Goal: Task Accomplishment & Management: Use online tool/utility

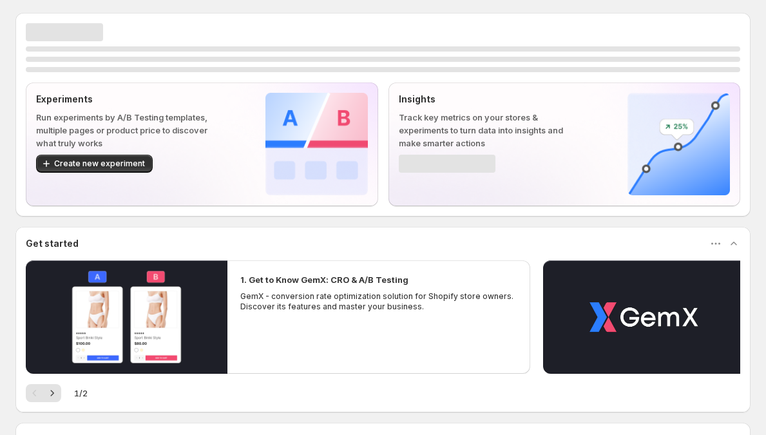
click at [102, 118] on p "Run experiments by A/B Testing templates, multiple pages or product price to di…" at bounding box center [130, 130] width 188 height 39
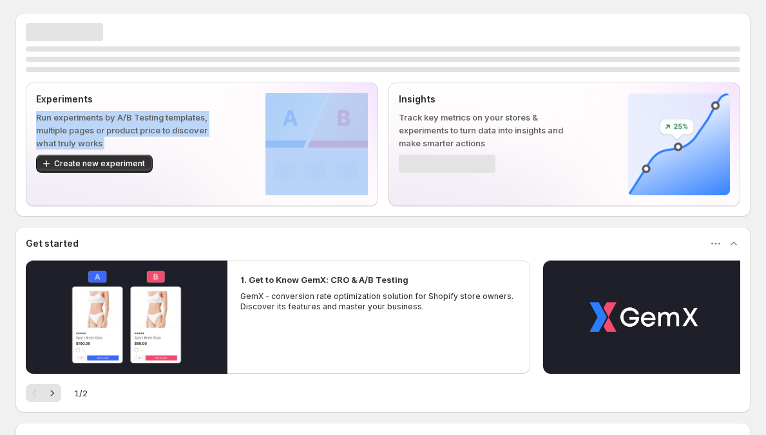
click at [102, 118] on p "Run experiments by A/B Testing templates, multiple pages or product price to di…" at bounding box center [130, 130] width 188 height 39
click at [131, 114] on p "Run experiments by A/B Testing templates, multiple pages or product price to di…" at bounding box center [130, 130] width 188 height 39
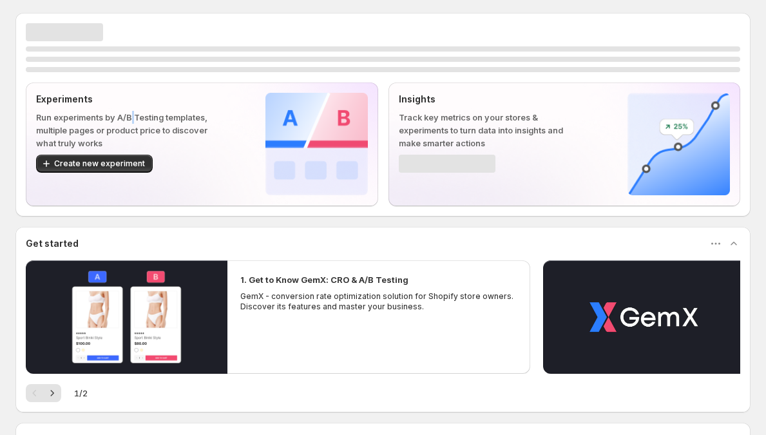
click at [131, 114] on p "Run experiments by A/B Testing templates, multiple pages or product price to di…" at bounding box center [130, 130] width 188 height 39
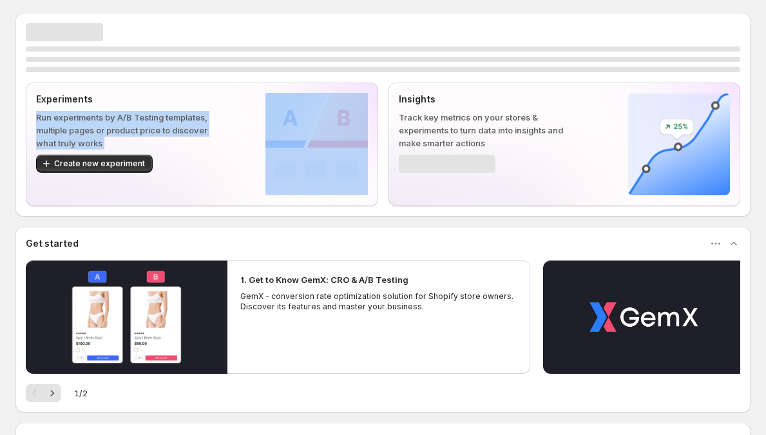
click at [131, 114] on p "Run experiments by A/B Testing templates, multiple pages or product price to di…" at bounding box center [130, 130] width 188 height 39
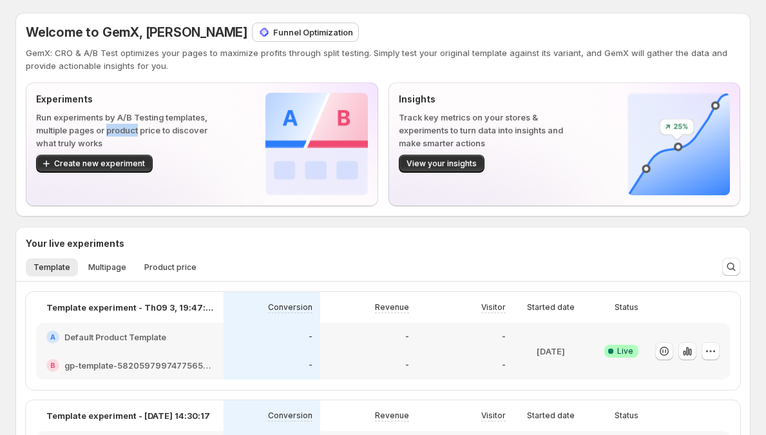
click at [121, 124] on p "Run experiments by A/B Testing templates, multiple pages or product price to di…" at bounding box center [130, 130] width 188 height 39
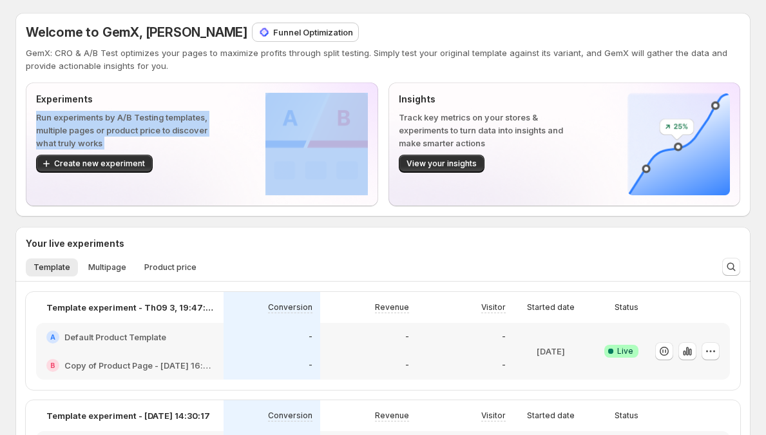
click at [121, 124] on p "Run experiments by A/B Testing templates, multiple pages or product price to di…" at bounding box center [130, 130] width 188 height 39
click at [161, 121] on p "Run experiments by A/B Testing templates, multiple pages or product price to di…" at bounding box center [130, 130] width 188 height 39
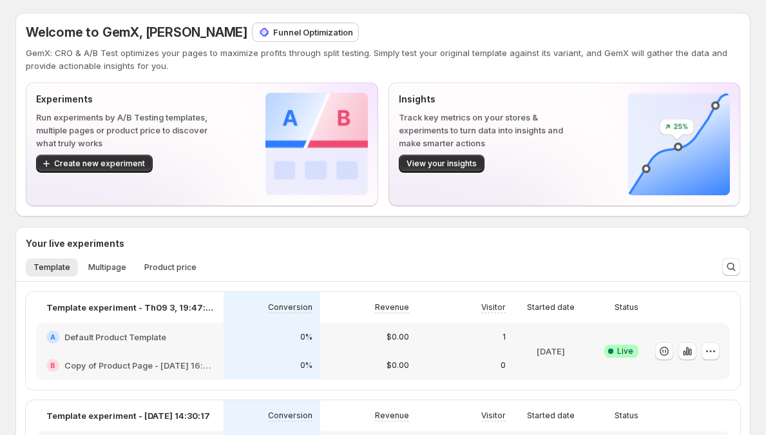
click at [534, 125] on p "Track key metrics on your stores & experiments to turn data into insights and m…" at bounding box center [493, 130] width 188 height 39
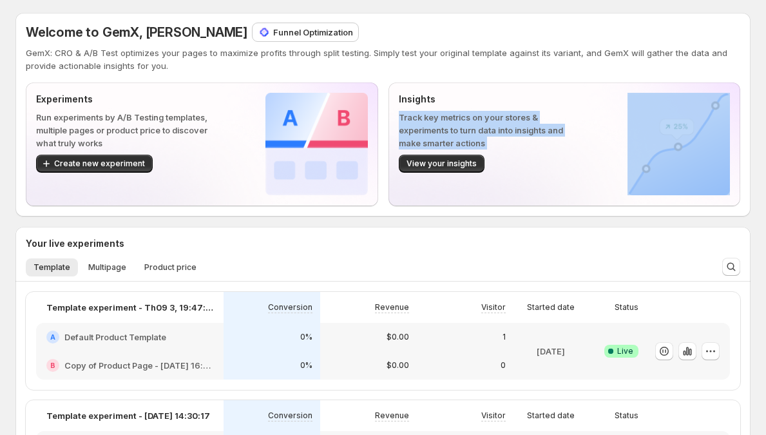
click at [534, 125] on p "Track key metrics on your stores & experiments to turn data into insights and m…" at bounding box center [493, 130] width 188 height 39
click at [520, 137] on p "Track key metrics on your stores & experiments to turn data into insights and m…" at bounding box center [493, 130] width 188 height 39
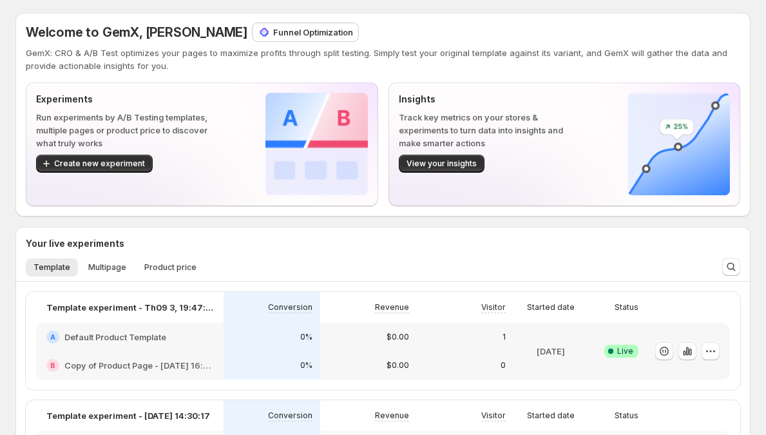
click at [518, 124] on p "Track key metrics on your stores & experiments to turn data into insights and m…" at bounding box center [493, 130] width 188 height 39
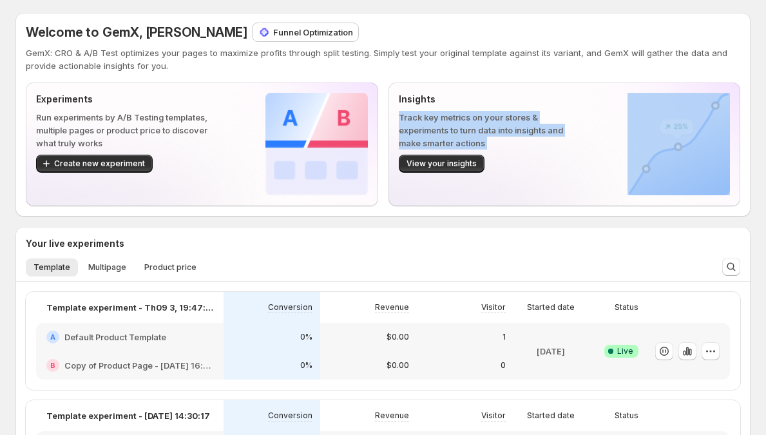
click at [518, 124] on p "Track key metrics on your stores & experiments to turn data into insights and m…" at bounding box center [493, 130] width 188 height 39
click at [492, 125] on p "Track key metrics on your stores & experiments to turn data into insights and m…" at bounding box center [493, 130] width 188 height 39
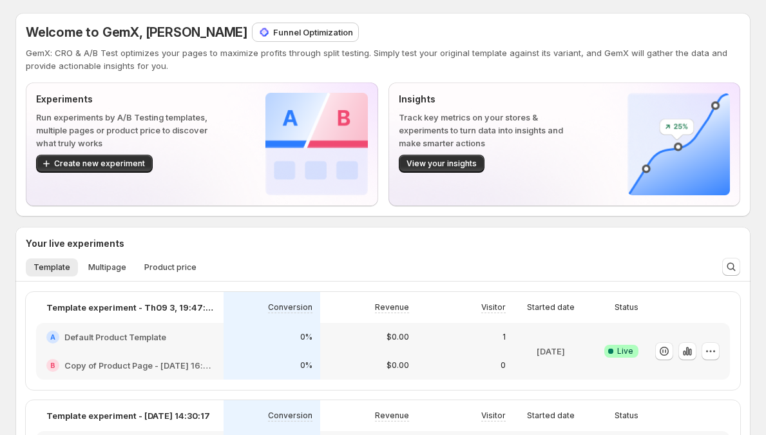
click at [438, 101] on p "Insights" at bounding box center [493, 99] width 188 height 13
click at [422, 99] on p "Insights" at bounding box center [493, 99] width 188 height 13
click at [413, 102] on p "Insights" at bounding box center [493, 99] width 188 height 13
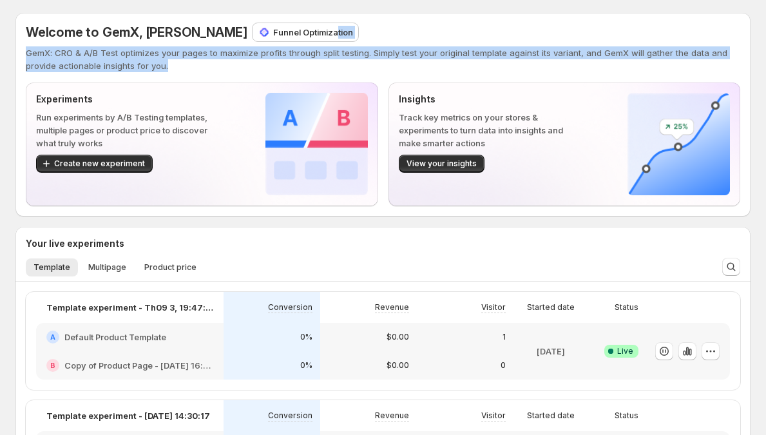
drag, startPoint x: 324, startPoint y: 31, endPoint x: 302, endPoint y: 73, distance: 47.9
click at [302, 73] on div "Welcome to GemX, [PERSON_NAME] Funnel Optimization GemX: CRO & A/B Test optimiz…" at bounding box center [383, 114] width 715 height 183
click at [242, 46] on div "Welcome to GemX, [PERSON_NAME] Funnel Optimization GemX: CRO & A/B Test optimiz…" at bounding box center [383, 47] width 715 height 49
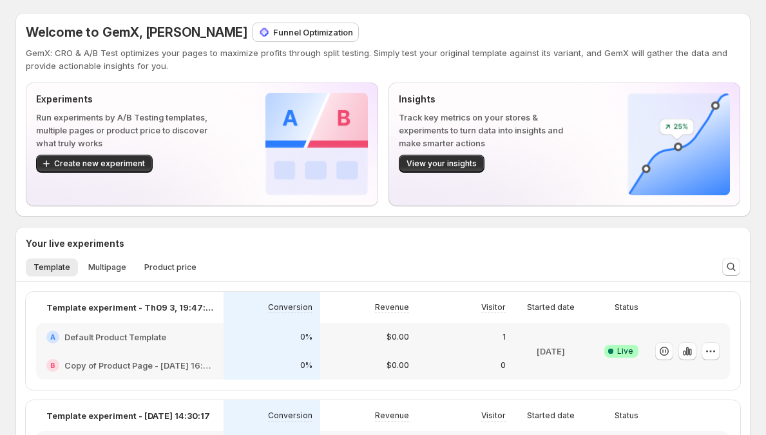
click at [220, 56] on p "GemX: CRO & A/B Test optimizes your pages to maximize profits through split tes…" at bounding box center [383, 59] width 715 height 26
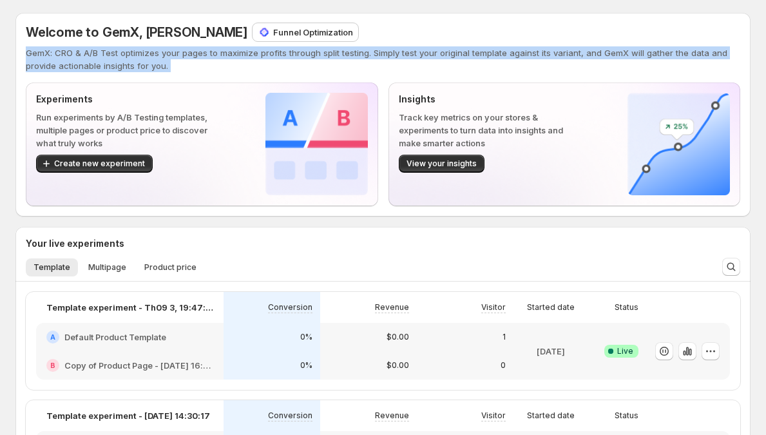
click at [220, 56] on p "GemX: CRO & A/B Test optimizes your pages to maximize profits through split tes…" at bounding box center [383, 59] width 715 height 26
click at [188, 58] on p "GemX: CRO & A/B Test optimizes your pages to maximize profits through split tes…" at bounding box center [383, 59] width 715 height 26
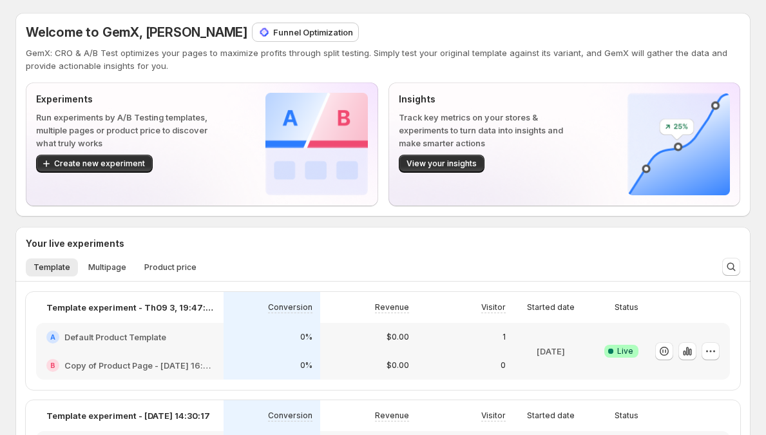
click at [144, 30] on span "Welcome to GemX, [PERSON_NAME]" at bounding box center [137, 31] width 222 height 15
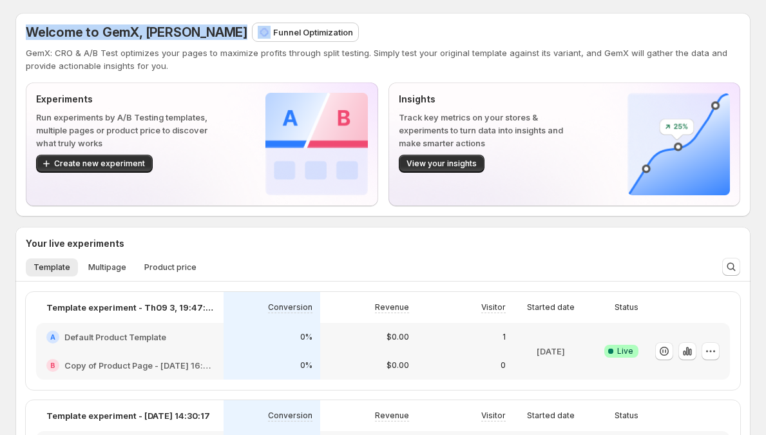
click at [144, 30] on span "Welcome to GemX, [PERSON_NAME]" at bounding box center [137, 31] width 222 height 15
click at [128, 37] on span "Welcome to GemX, [PERSON_NAME]" at bounding box center [137, 31] width 222 height 15
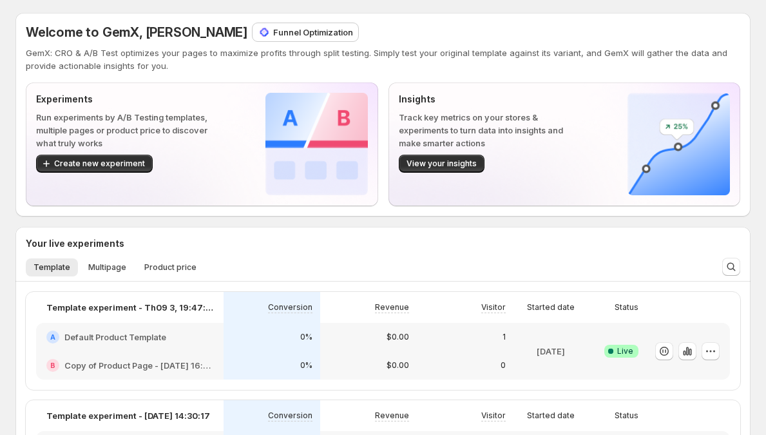
click at [123, 49] on p "GemX: CRO & A/B Test optimizes your pages to maximize profits through split tes…" at bounding box center [383, 59] width 715 height 26
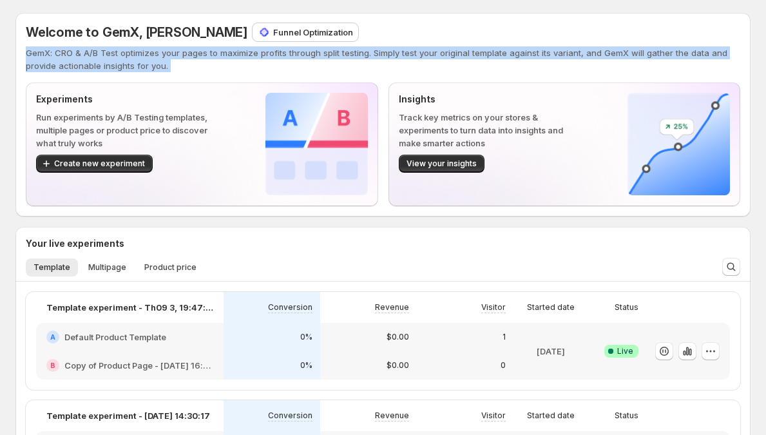
click at [123, 49] on p "GemX: CRO & A/B Test optimizes your pages to maximize profits through split tes…" at bounding box center [383, 59] width 715 height 26
click at [132, 51] on p "GemX: CRO & A/B Test optimizes your pages to maximize profits through split tes…" at bounding box center [383, 59] width 715 height 26
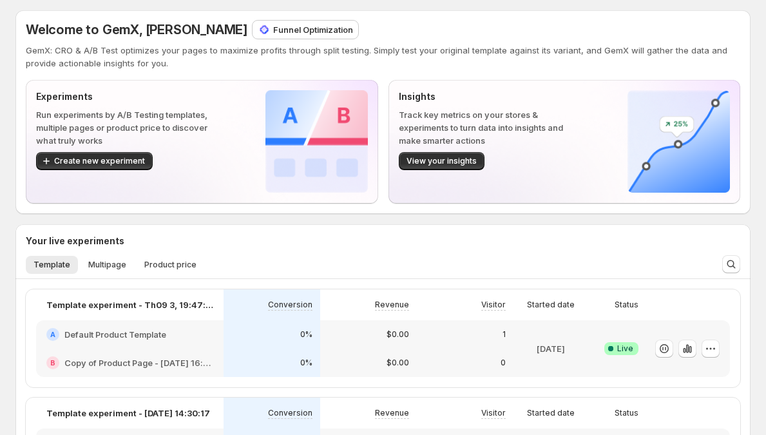
scroll to position [184, 0]
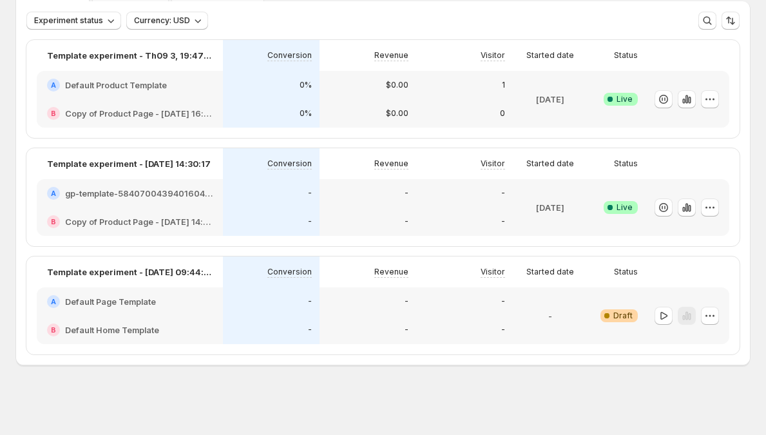
scroll to position [77, 0]
click at [505, 298] on div "-" at bounding box center [464, 301] width 81 height 13
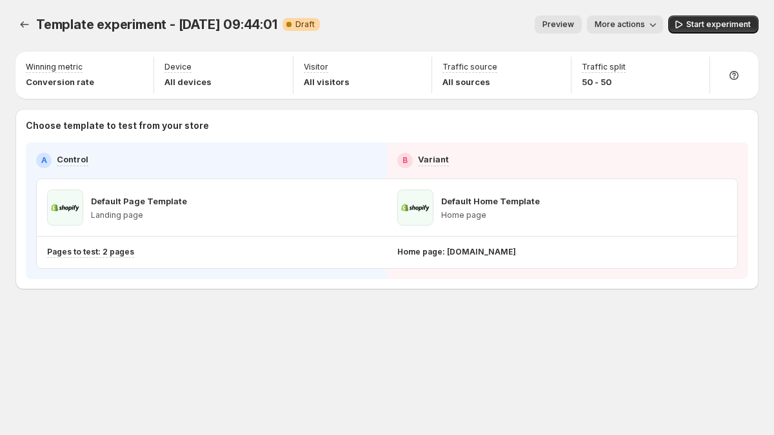
click at [653, 25] on icon "button" at bounding box center [653, 25] width 6 height 4
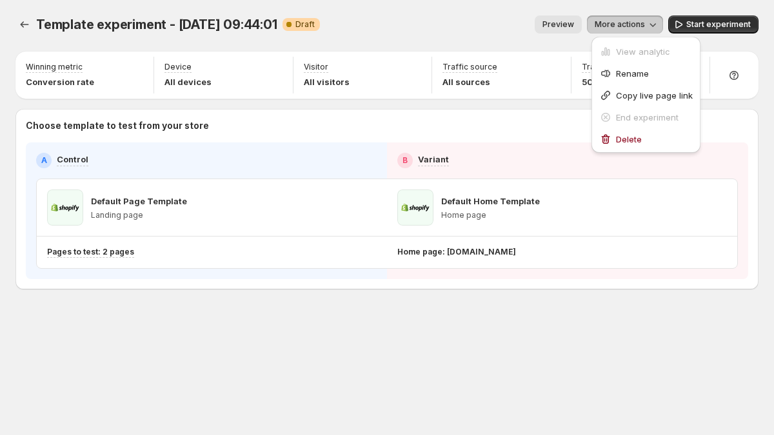
click at [647, 27] on button "More actions" at bounding box center [625, 24] width 76 height 18
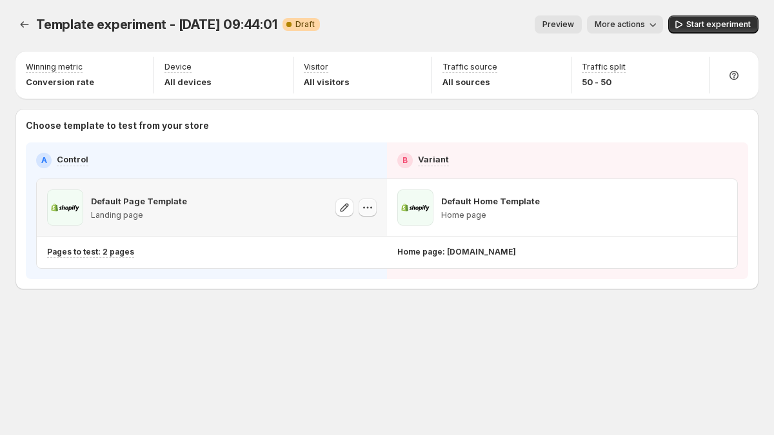
click at [371, 212] on icon "button" at bounding box center [367, 207] width 13 height 13
click at [369, 229] on span "Change template" at bounding box center [381, 235] width 97 height 13
